Goal: Complete application form: Complete application form

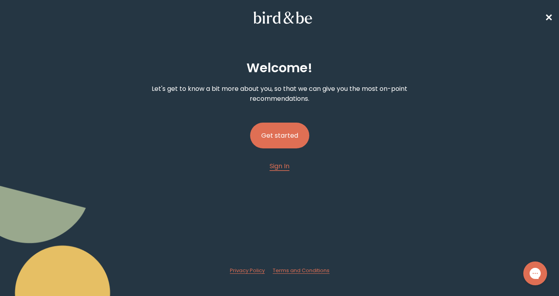
click at [297, 133] on button "Get started" at bounding box center [279, 136] width 59 height 26
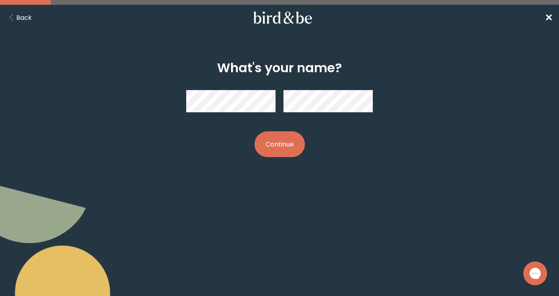
click at [19, 19] on button "Back" at bounding box center [18, 18] width 25 height 10
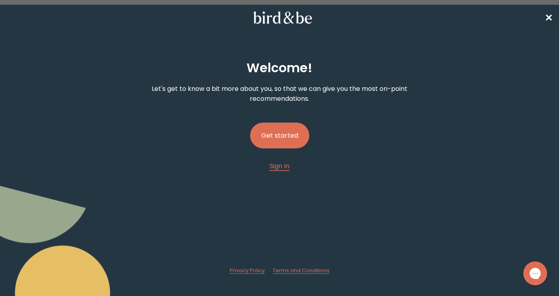
click at [545, 19] on span "✕" at bounding box center [548, 17] width 8 height 13
